Goal: Task Accomplishment & Management: Manage account settings

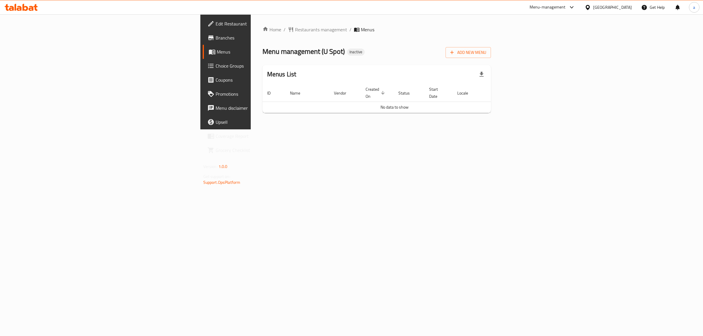
click at [217, 49] on span "Menus" at bounding box center [265, 51] width 96 height 7
click at [295, 28] on span "Restaurants management" at bounding box center [321, 29] width 52 height 7
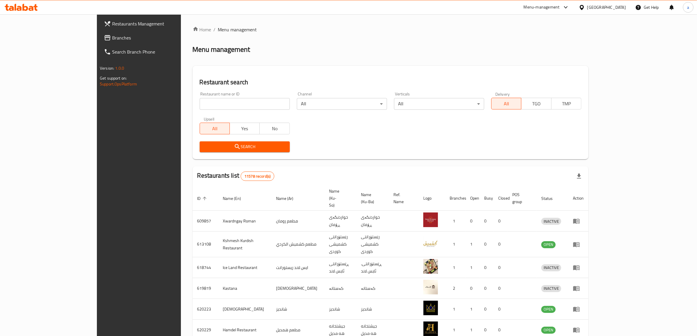
click at [112, 38] on span "Branches" at bounding box center [160, 37] width 97 height 7
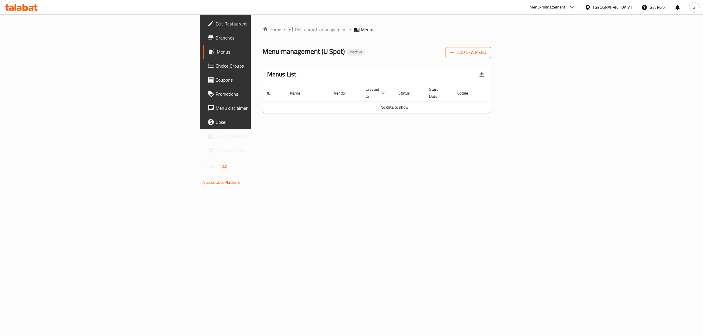
click at [454, 53] on icon "button" at bounding box center [452, 53] width 4 height 4
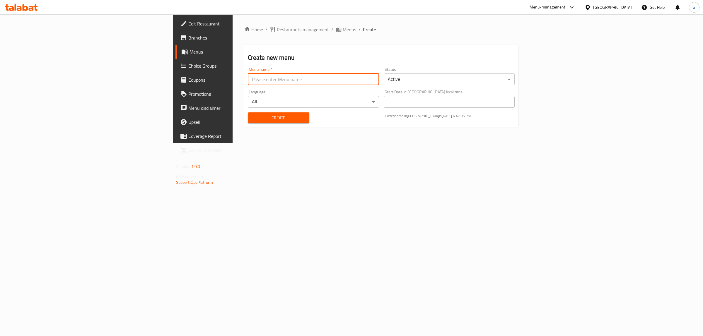
click at [278, 78] on input "text" at bounding box center [313, 79] width 131 height 12
type input "new - menu"
click at [252, 117] on span "Create" at bounding box center [278, 117] width 52 height 7
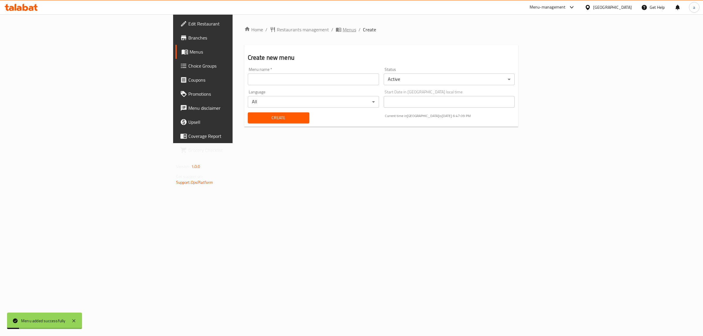
click at [343, 27] on span "Menus" at bounding box center [349, 29] width 13 height 7
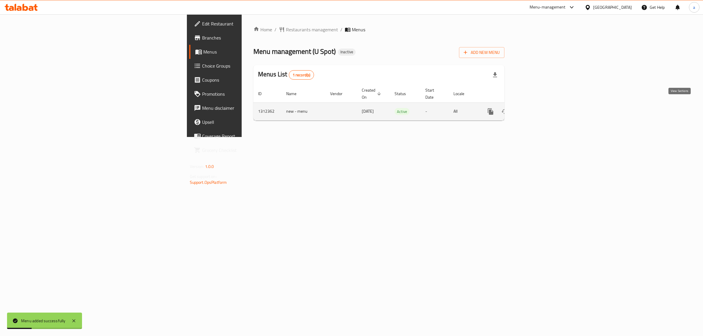
click at [536, 108] on icon "enhanced table" at bounding box center [532, 111] width 7 height 7
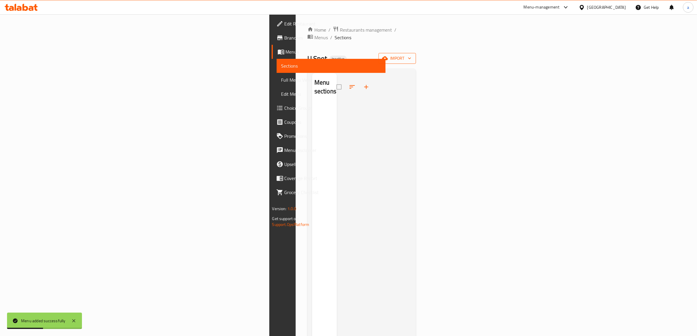
click at [411, 55] on span "import" at bounding box center [397, 58] width 28 height 7
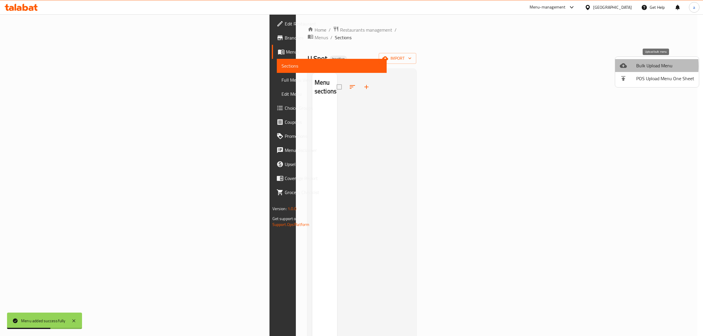
click at [621, 66] on icon at bounding box center [623, 65] width 7 height 5
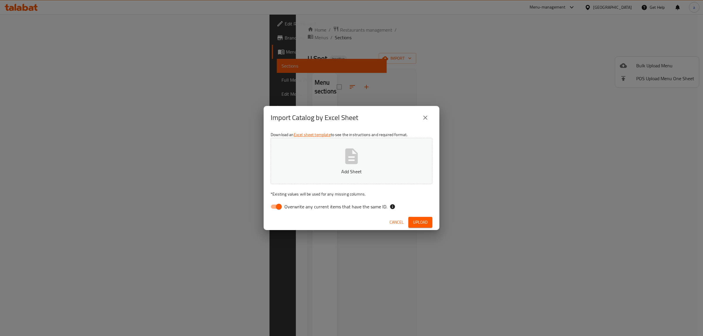
click at [277, 210] on input "Overwrite any current items that have the same ID." at bounding box center [278, 206] width 33 height 11
checkbox input "false"
click at [299, 177] on button "Add Sheet" at bounding box center [352, 161] width 162 height 46
click at [415, 220] on span "Upload" at bounding box center [420, 222] width 15 height 7
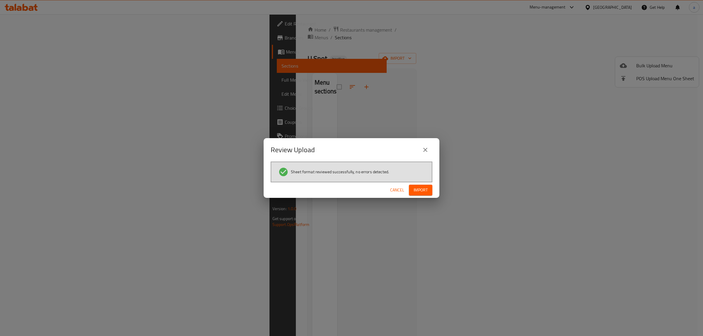
click at [415, 192] on span "Import" at bounding box center [420, 190] width 14 height 7
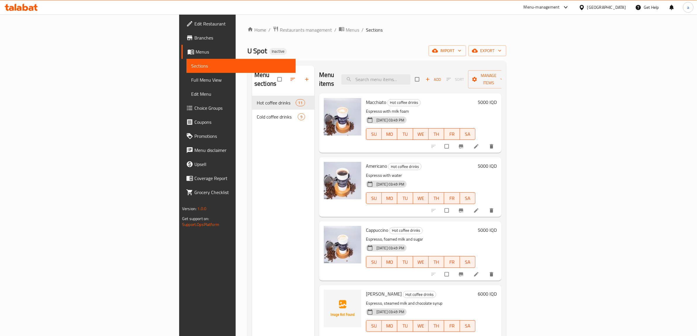
scroll to position [110, 0]
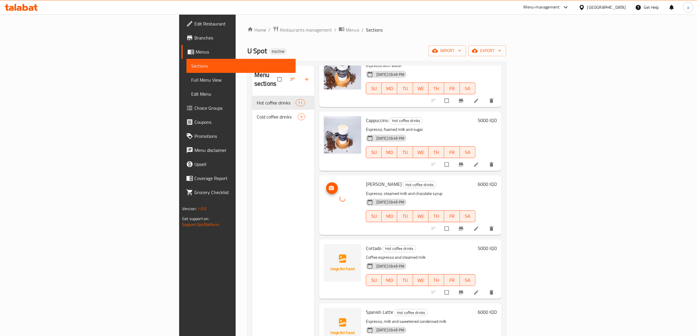
drag, startPoint x: 306, startPoint y: 189, endPoint x: 307, endPoint y: 194, distance: 4.6
click at [324, 194] on div at bounding box center [342, 198] width 37 height 37
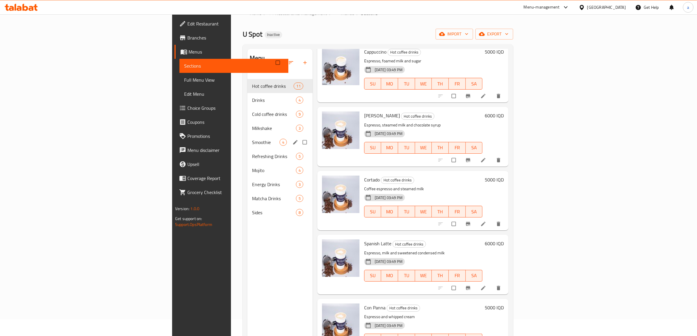
scroll to position [0, 0]
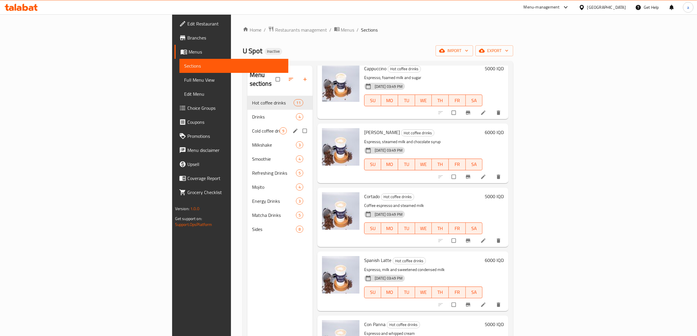
click at [247, 124] on div "Cold coffee drinks 9" at bounding box center [279, 131] width 65 height 14
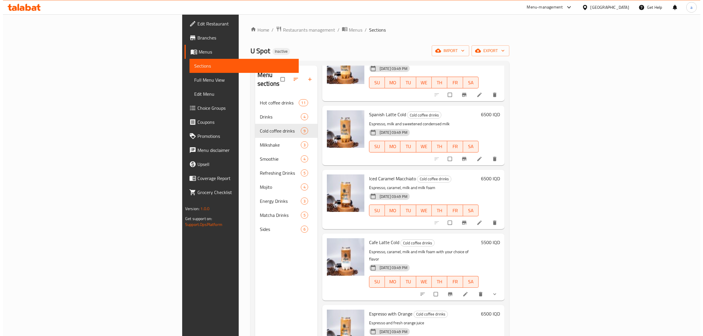
scroll to position [254, 0]
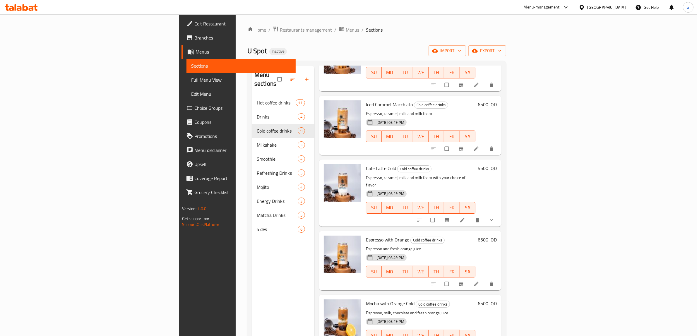
click at [191, 81] on span "Full Menu View" at bounding box center [241, 79] width 100 height 7
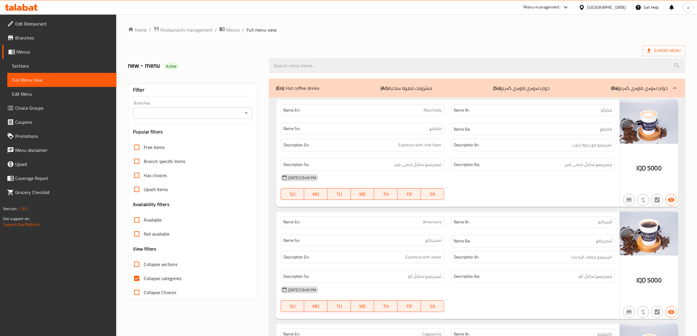
click at [247, 114] on icon "Open" at bounding box center [246, 113] width 7 height 7
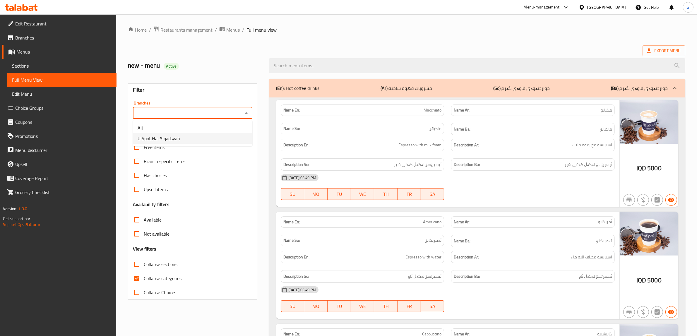
click at [188, 136] on li "U Spot,Hai Alqadsyah" at bounding box center [192, 138] width 119 height 11
type input "U Spot,Hai Alqadsyah"
click at [136, 278] on input "Collapse categories" at bounding box center [137, 278] width 14 height 14
checkbox input "false"
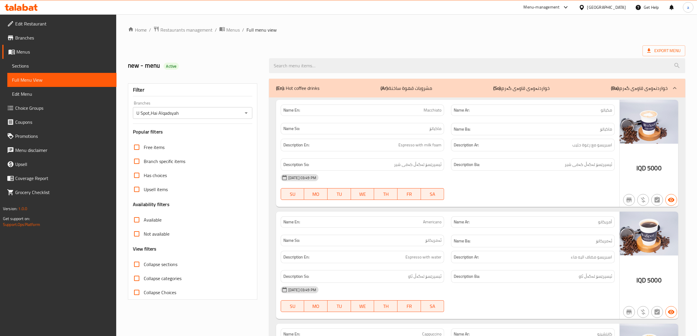
click at [136, 264] on input "Collapse sections" at bounding box center [137, 264] width 14 height 14
checkbox input "true"
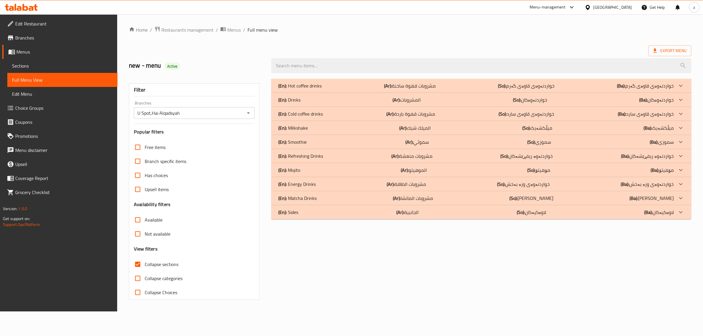
click at [312, 87] on p "(En): Hot coffee drinks" at bounding box center [299, 85] width 43 height 7
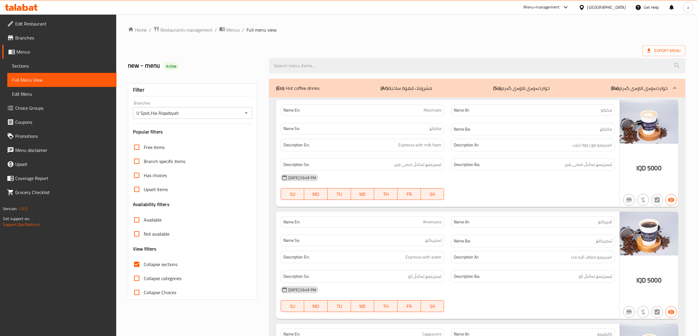
click at [341, 88] on div "(En): Hot coffee drinks (Ar): مشروبات قهوة ساخنة (So): خواردنەوەی قاوەی گەرم (B…" at bounding box center [472, 88] width 392 height 7
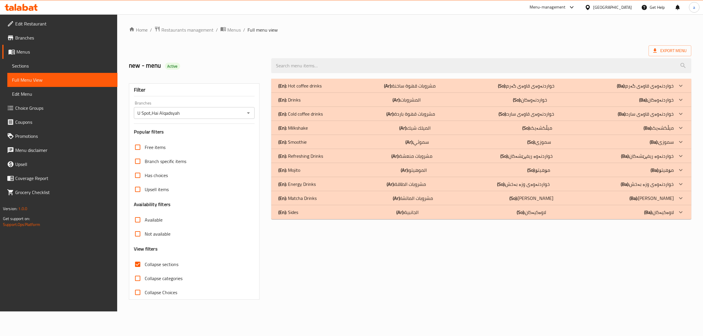
click at [324, 114] on div "(En): Cold coffee drinks (Ar): مشروبات قهوة باردة (So): خواردنەوەی قاوەی سارد (…" at bounding box center [475, 113] width 395 height 7
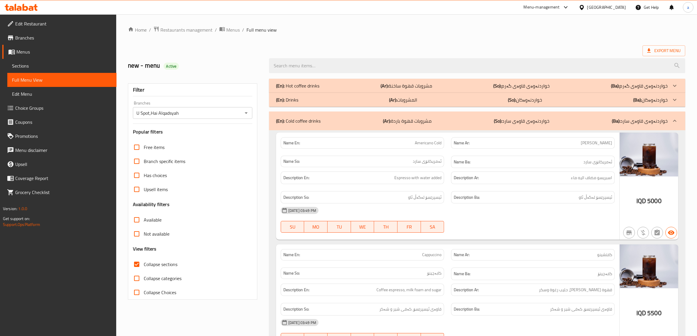
click at [320, 89] on div "(En): Hot coffee drinks (Ar): مشروبات قهوة ساخنة (So): خواردنەوەی قاوەی گەرم (B…" at bounding box center [472, 85] width 392 height 7
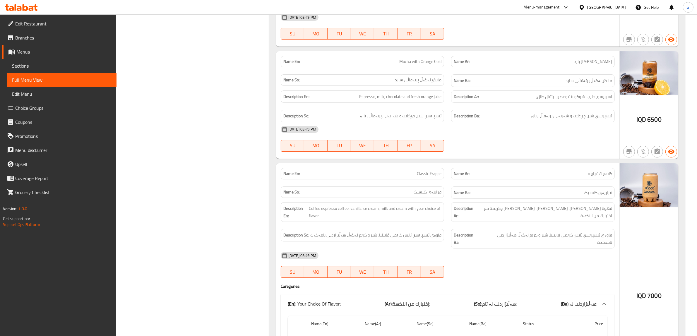
scroll to position [2434, 0]
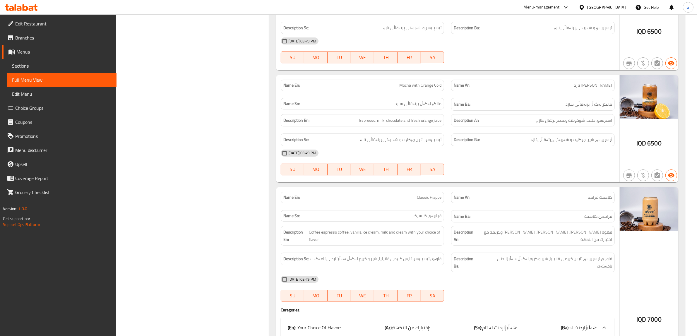
click at [33, 23] on span "Edit Restaurant" at bounding box center [63, 23] width 97 height 7
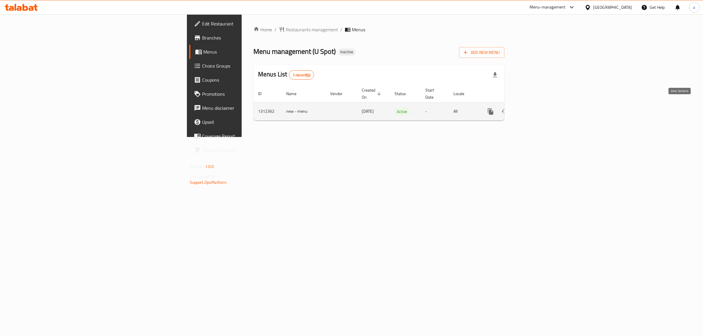
click at [536, 108] on icon "enhanced table" at bounding box center [532, 111] width 7 height 7
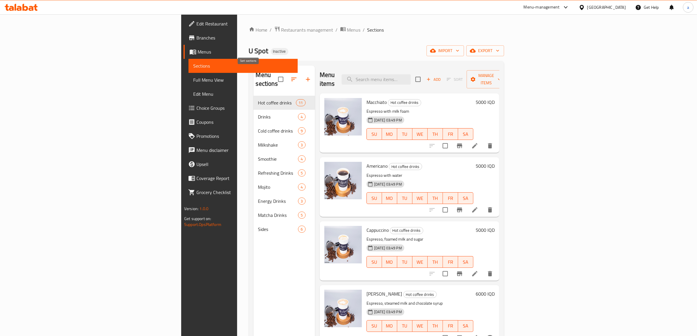
click at [287, 81] on button "button" at bounding box center [294, 79] width 14 height 14
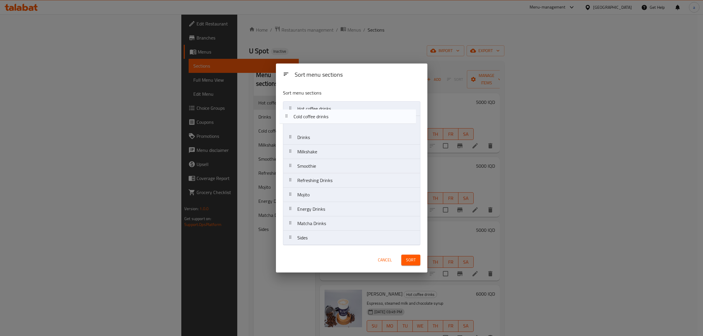
drag, startPoint x: 314, startPoint y: 138, endPoint x: 310, endPoint y: 116, distance: 22.6
click at [310, 116] on nav "Hot coffee drinks Drinks Cold coffee drinks Milkshake Smoothie Refreshing Drink…" at bounding box center [351, 173] width 137 height 144
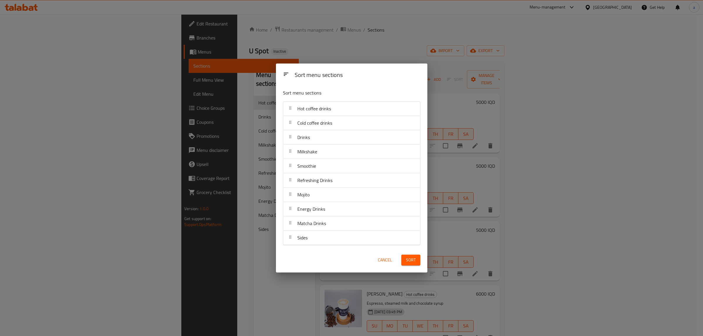
click at [413, 260] on span "Sort" at bounding box center [411, 259] width 10 height 7
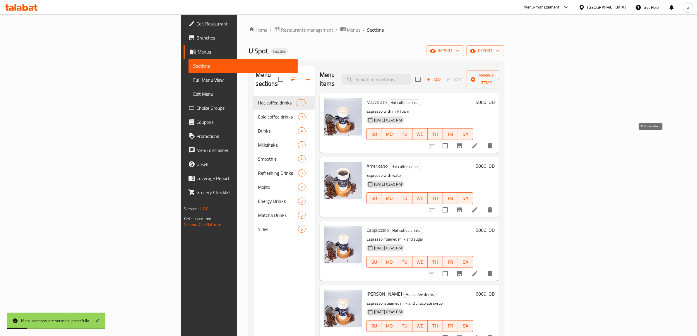
click at [478, 142] on icon at bounding box center [474, 145] width 7 height 7
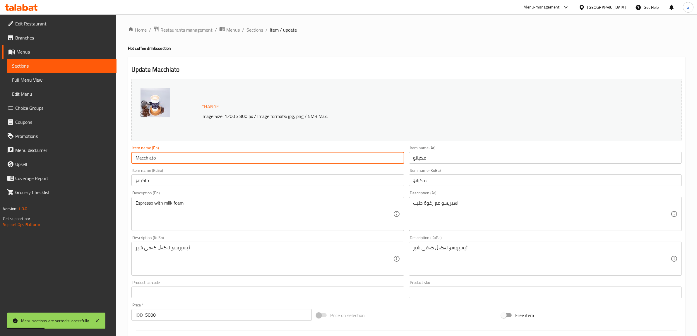
drag, startPoint x: 175, startPoint y: 162, endPoint x: 120, endPoint y: 164, distance: 55.1
click at [120, 164] on div "Home / Restaurants management / Menus / Sections / item / update Hot coffee dri…" at bounding box center [406, 251] width 581 height 475
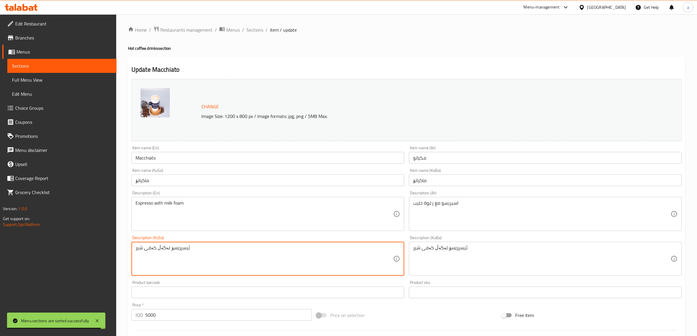
drag, startPoint x: 243, startPoint y: 250, endPoint x: 239, endPoint y: 250, distance: 3.8
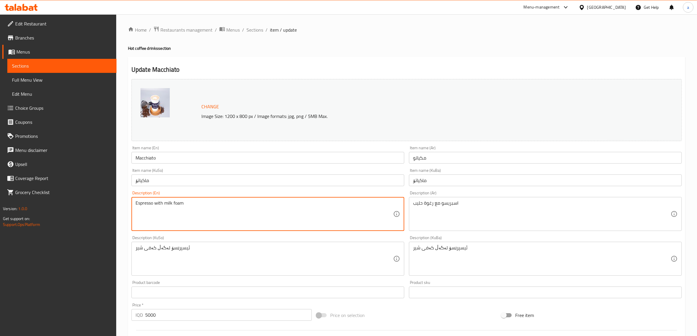
drag, startPoint x: 228, startPoint y: 211, endPoint x: 94, endPoint y: 207, distance: 133.9
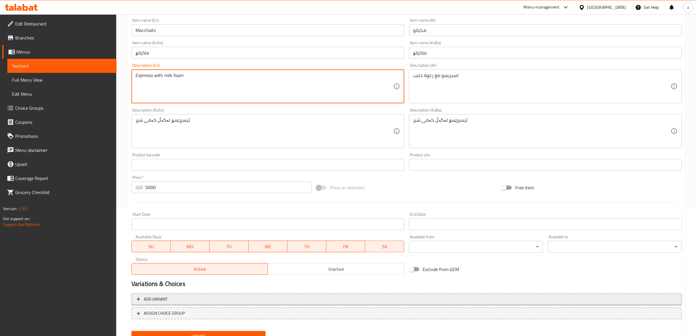
scroll to position [153, 0]
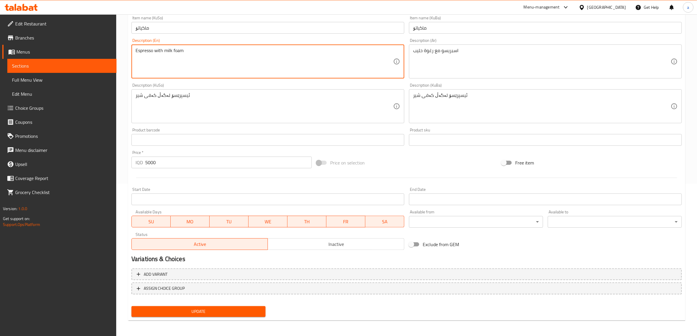
click at [228, 318] on div "Update" at bounding box center [198, 312] width 139 height 16
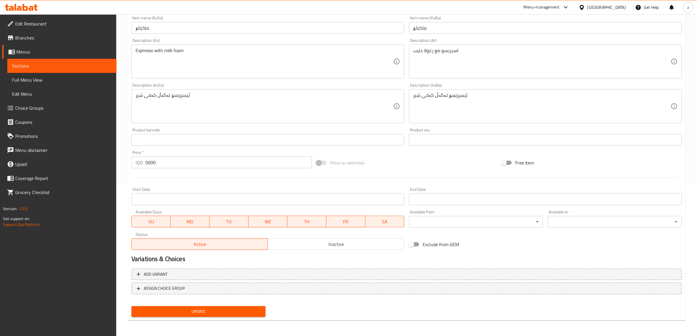
click at [227, 308] on span "Update" at bounding box center [198, 311] width 125 height 7
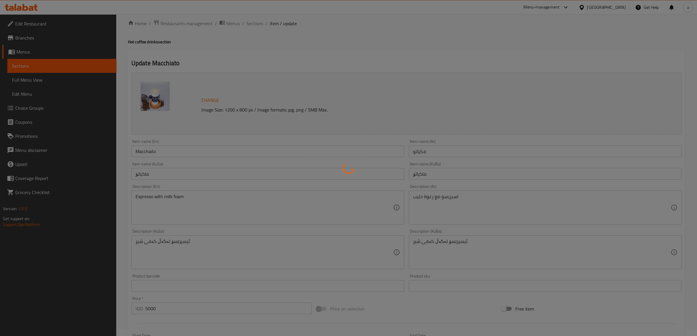
scroll to position [0, 0]
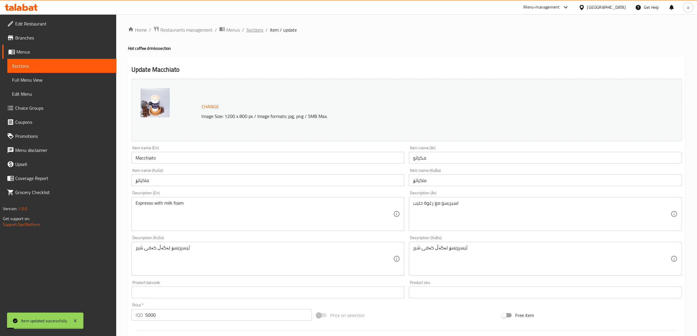
click at [256, 28] on span "Sections" at bounding box center [255, 29] width 17 height 7
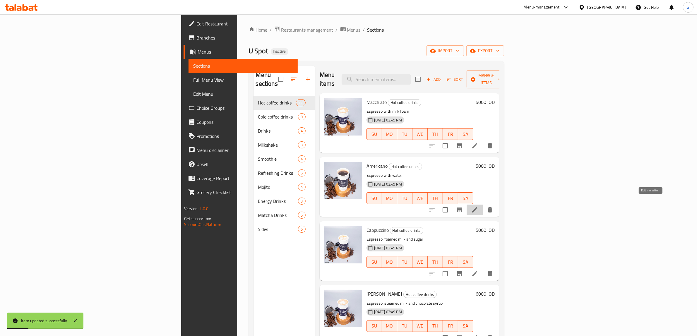
click at [478, 206] on icon at bounding box center [474, 209] width 7 height 7
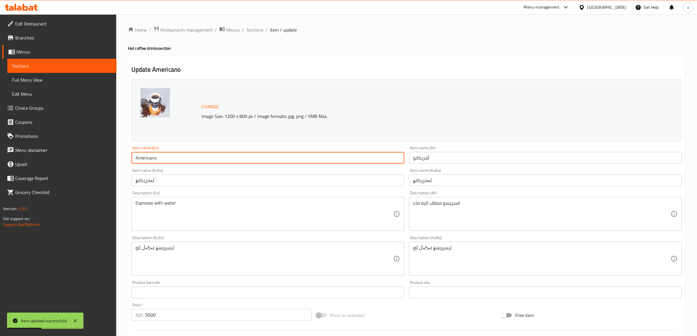
drag, startPoint x: 176, startPoint y: 154, endPoint x: 100, endPoint y: 169, distance: 77.5
click at [100, 169] on div "Edit Restaurant Branches Menus Sections Full Menu View Edit Menu Choice Groups …" at bounding box center [348, 251] width 697 height 475
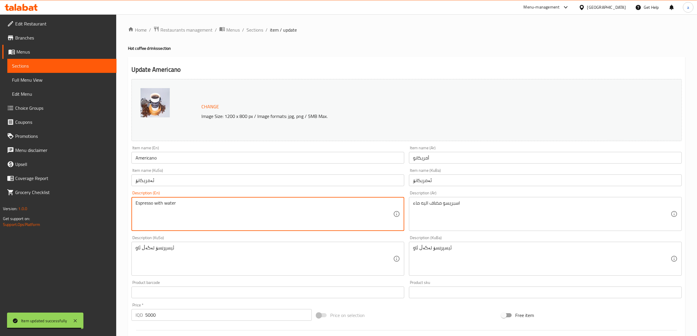
drag, startPoint x: 211, startPoint y: 215, endPoint x: 94, endPoint y: 220, distance: 117.8
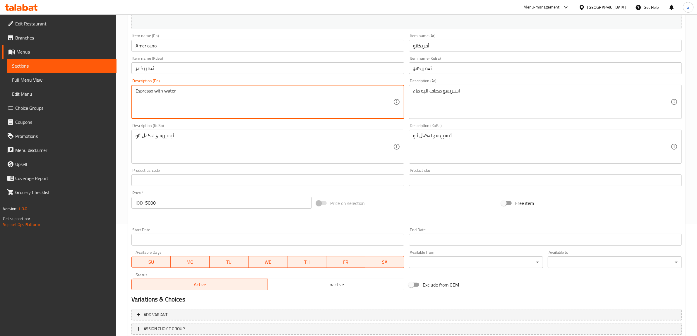
scroll to position [153, 0]
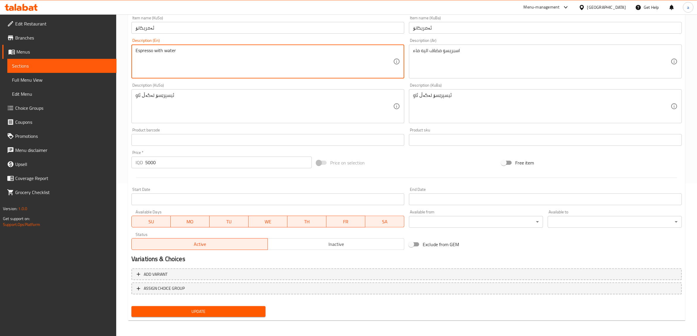
click at [239, 308] on span "Update" at bounding box center [198, 311] width 125 height 7
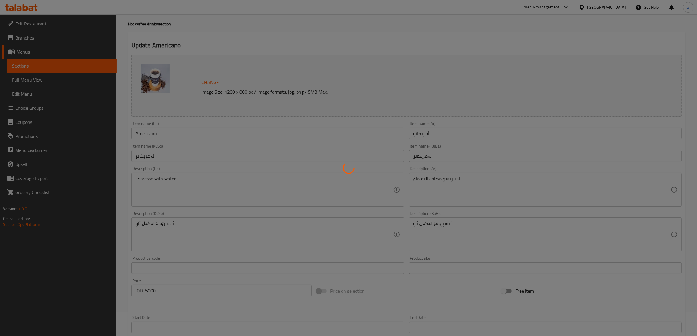
scroll to position [0, 0]
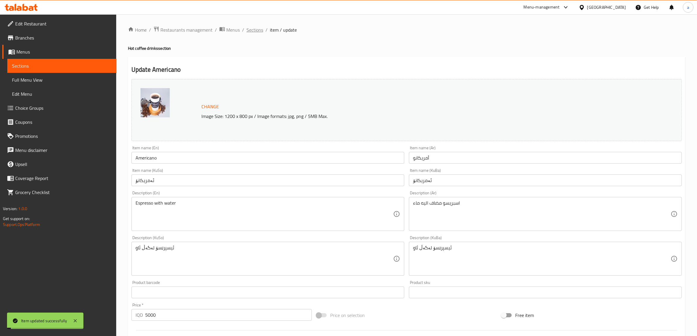
click at [254, 28] on span "Sections" at bounding box center [255, 29] width 17 height 7
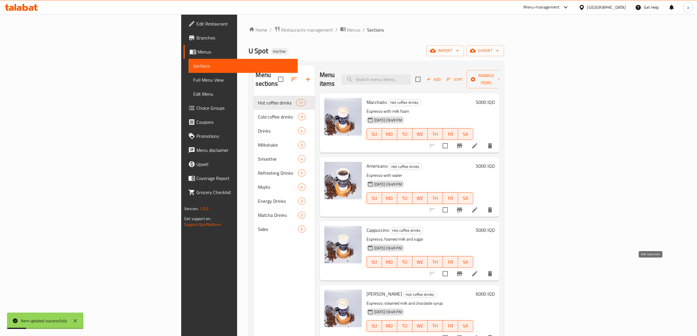
click at [478, 270] on icon at bounding box center [474, 273] width 7 height 7
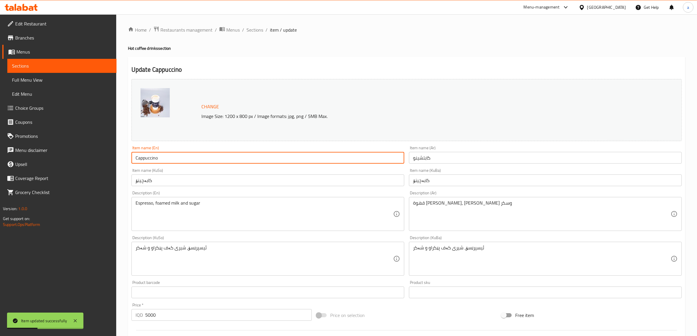
drag, startPoint x: 185, startPoint y: 163, endPoint x: 101, endPoint y: 165, distance: 84.1
click at [101, 165] on div "Edit Restaurant Branches Menus Sections Full Menu View Edit Menu Choice Groups …" at bounding box center [348, 251] width 697 height 475
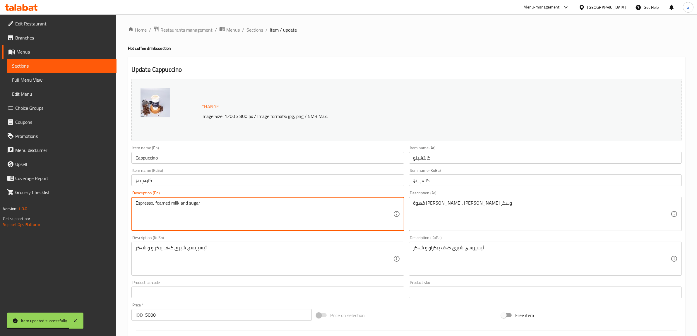
drag, startPoint x: 223, startPoint y: 204, endPoint x: 78, endPoint y: 184, distance: 146.6
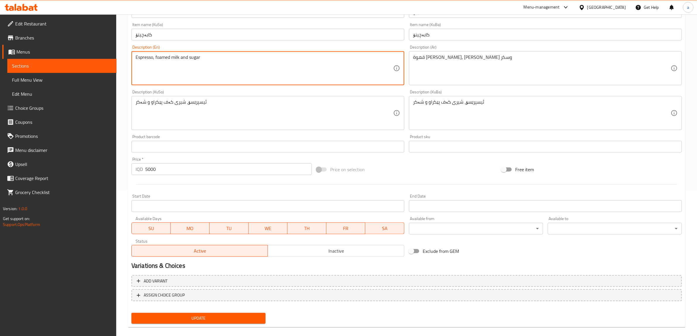
scroll to position [153, 0]
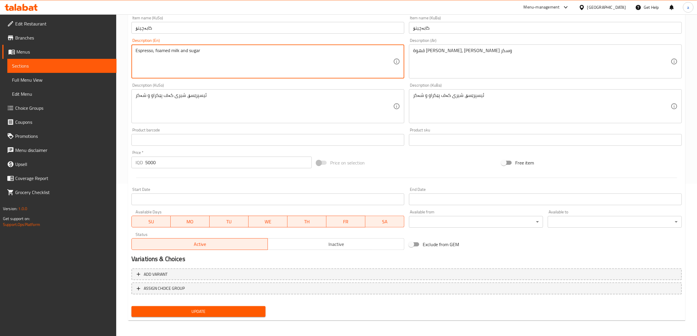
click at [247, 310] on span "Update" at bounding box center [198, 311] width 125 height 7
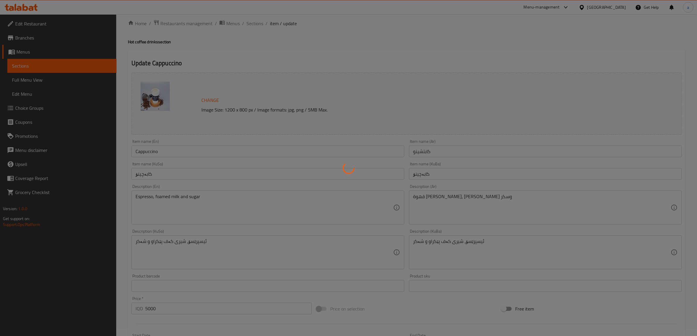
scroll to position [0, 0]
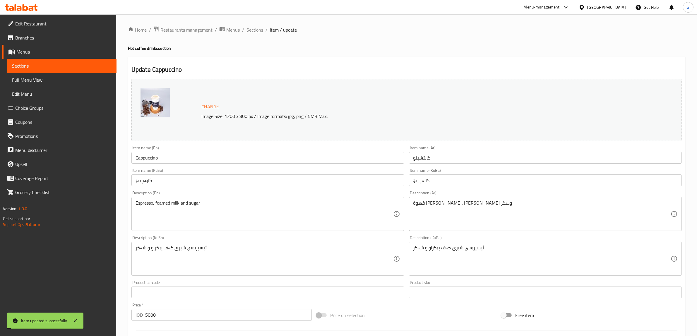
click at [256, 26] on span "Sections" at bounding box center [255, 29] width 17 height 7
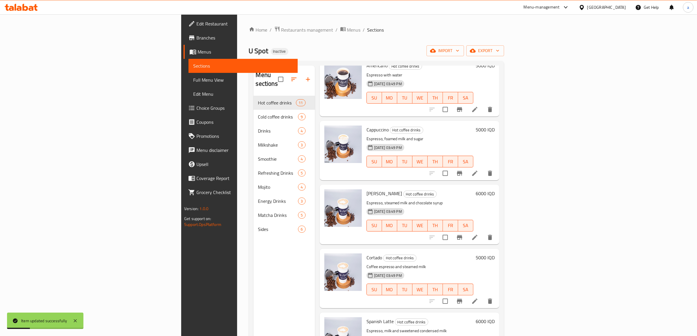
scroll to position [110, 0]
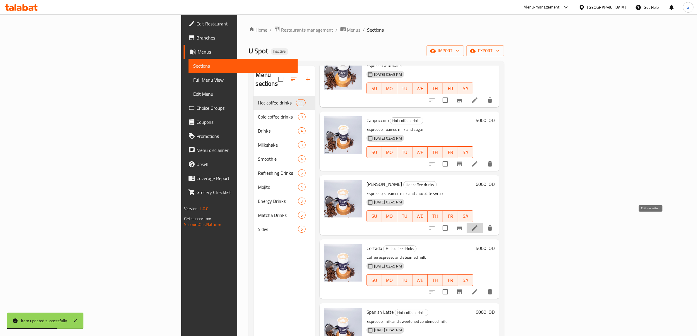
click at [478, 225] on icon at bounding box center [474, 228] width 7 height 7
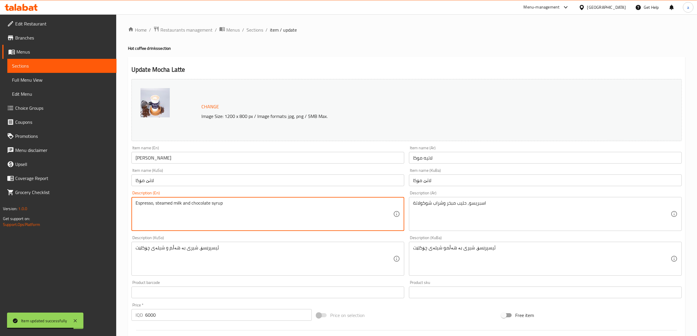
drag, startPoint x: 244, startPoint y: 208, endPoint x: 120, endPoint y: 210, distance: 123.9
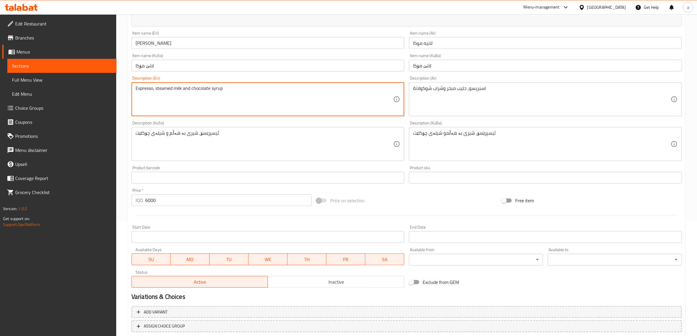
scroll to position [153, 0]
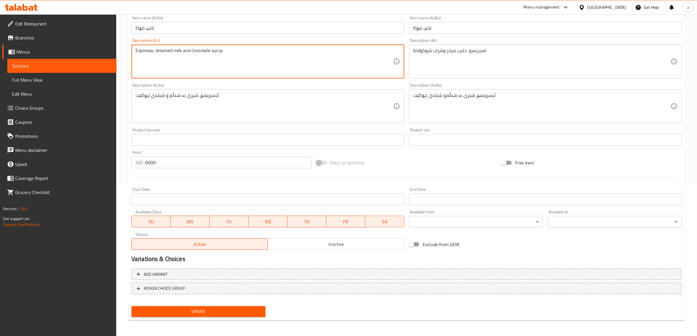
click at [236, 310] on span "Update" at bounding box center [198, 311] width 125 height 7
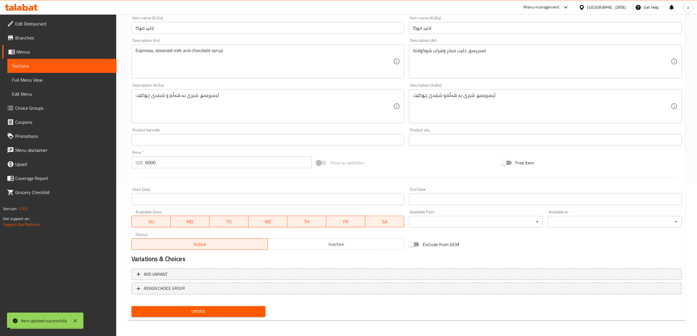
click at [56, 78] on span "Full Menu View" at bounding box center [62, 79] width 100 height 7
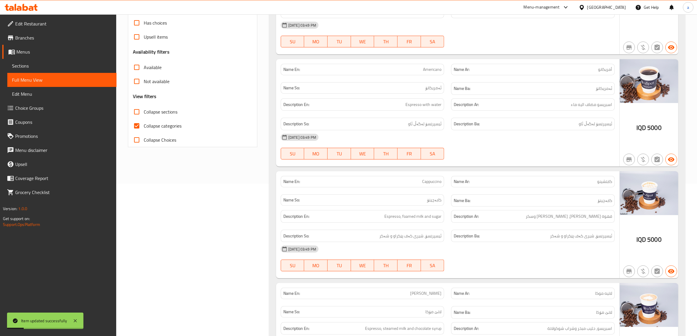
click at [135, 125] on input "Collapse categories" at bounding box center [137, 126] width 14 height 14
checkbox input "false"
click at [135, 116] on input "Collapse sections" at bounding box center [137, 112] width 14 height 14
checkbox input "true"
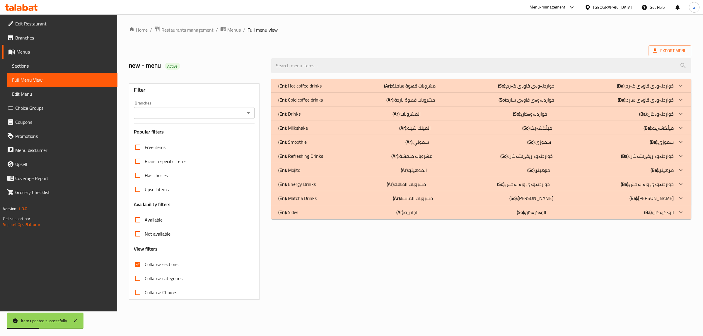
click at [384, 81] on div "(En): Hot coffee drinks (Ar): مشروبات قهوة ساخنة (So): خواردنەوەی قاوەی گەرم (B…" at bounding box center [481, 86] width 420 height 14
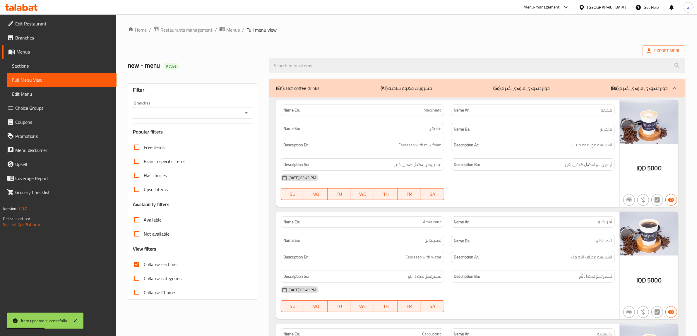
click at [362, 86] on div "(En): Hot coffee drinks (Ar): مشروبات قهوة ساخنة (So): خواردنەوەی قاوەی گەرم (B…" at bounding box center [472, 88] width 392 height 7
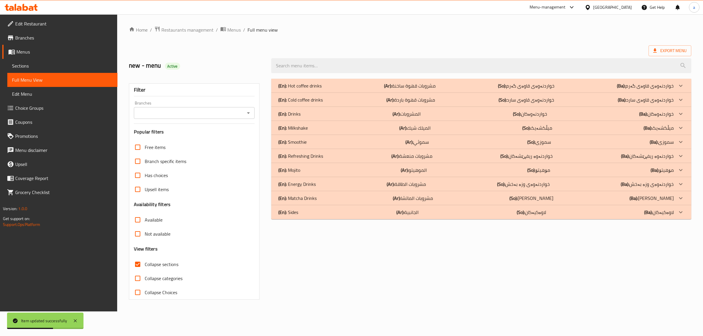
click at [308, 99] on p "(En): Cold coffee drinks" at bounding box center [300, 99] width 45 height 7
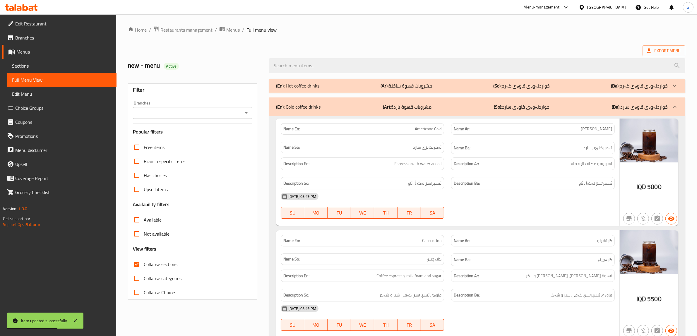
click at [308, 88] on p "(En): Hot coffee drinks" at bounding box center [297, 85] width 43 height 7
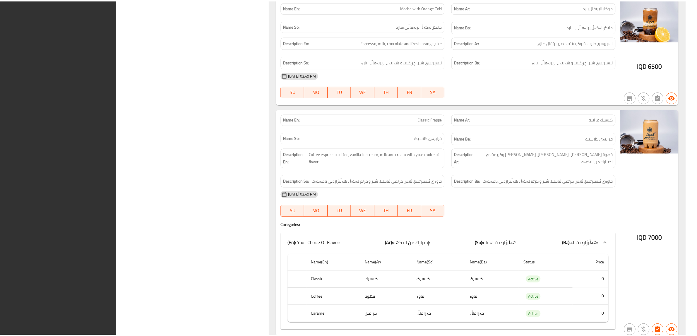
scroll to position [2649, 0]
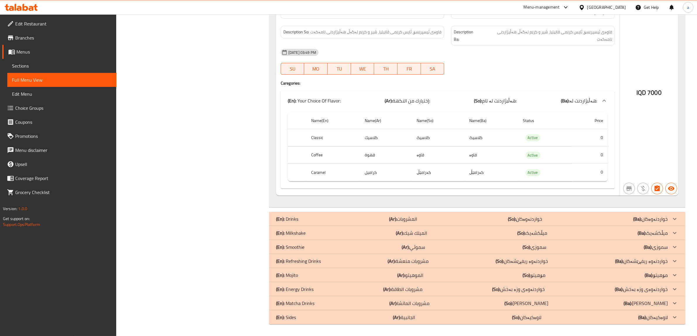
click at [18, 25] on span "Edit Restaurant" at bounding box center [63, 23] width 97 height 7
